Goal: Check status: Check status

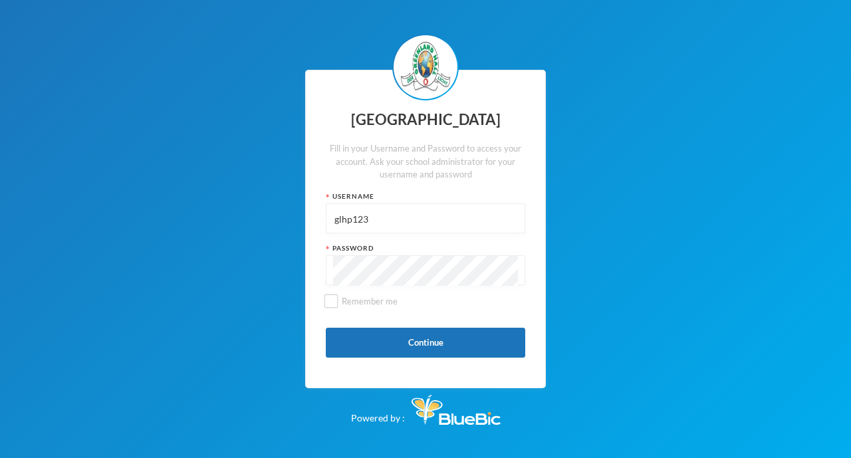
click at [385, 223] on input "glhp123" at bounding box center [425, 219] width 185 height 30
type input "g"
type input "glh23c45"
type input "g"
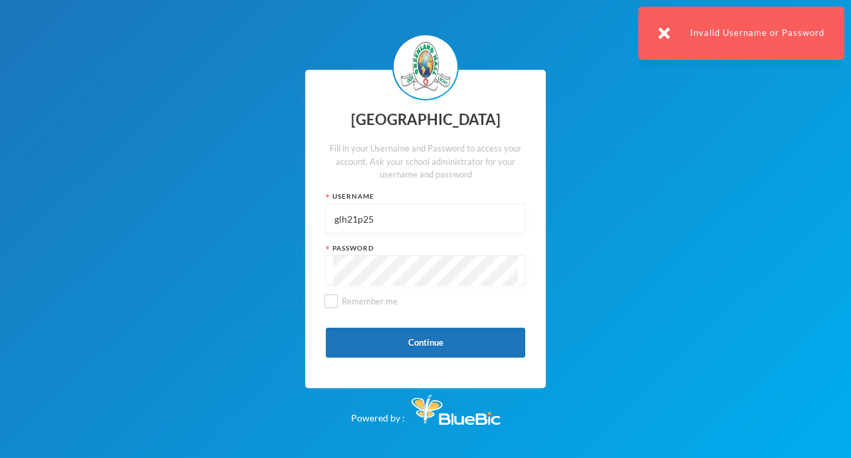
click at [423, 221] on input "glh21p25" at bounding box center [425, 219] width 185 height 30
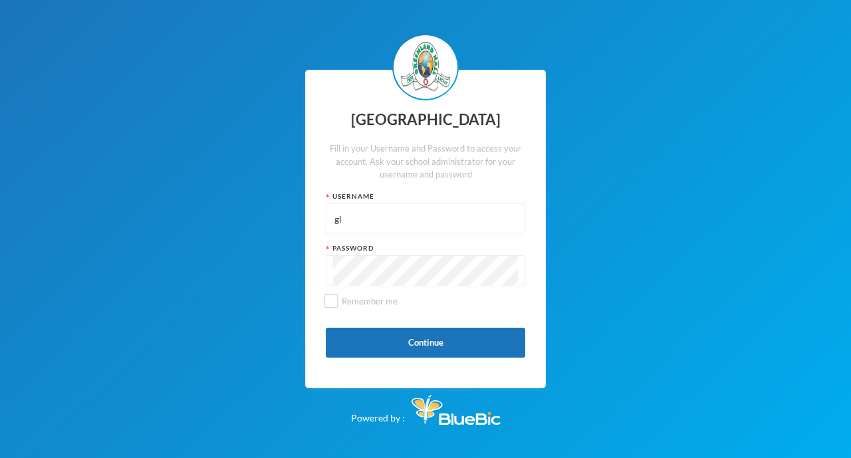
type input "g"
click at [398, 215] on input "text" at bounding box center [425, 219] width 185 height 30
type input "glh21p40"
click at [451, 351] on button "Continue" at bounding box center [425, 343] width 199 height 30
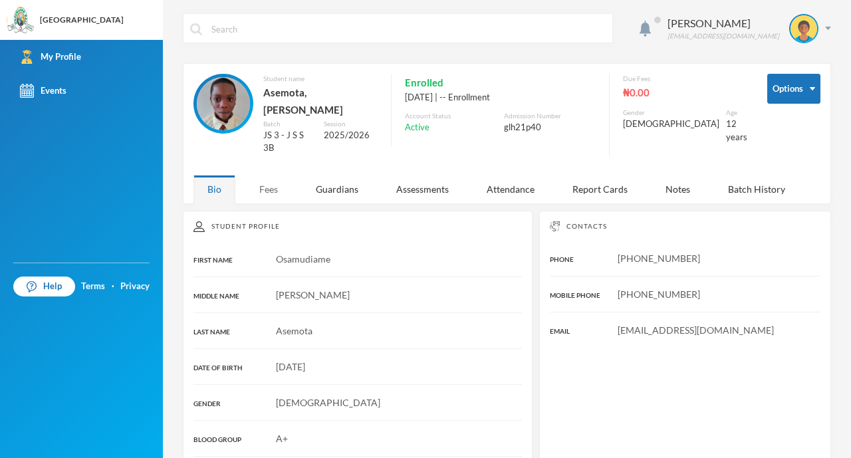
click at [259, 185] on div "Fees" at bounding box center [268, 189] width 47 height 29
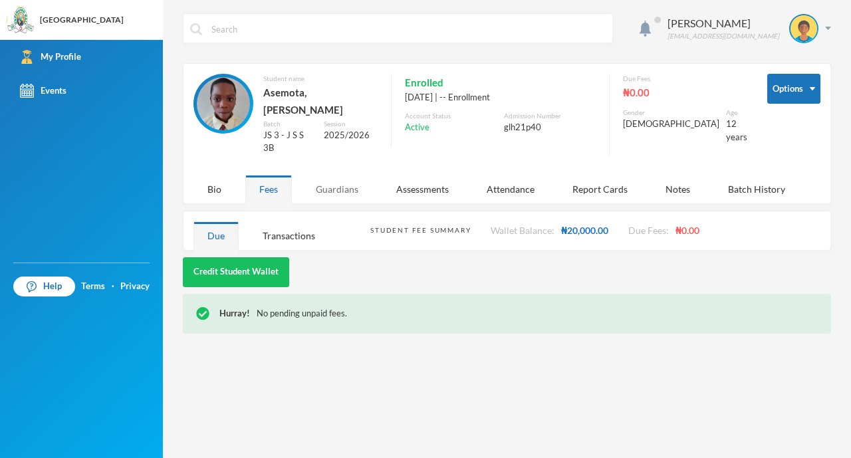
click at [352, 175] on div "Guardians" at bounding box center [337, 189] width 70 height 29
